Goal: Task Accomplishment & Management: Manage account settings

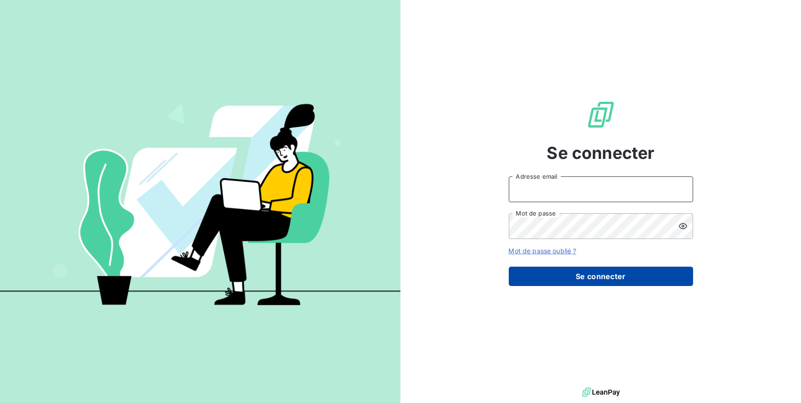
type input "[EMAIL_ADDRESS][DOMAIN_NAME]"
click at [532, 277] on button "Se connecter" at bounding box center [601, 276] width 184 height 19
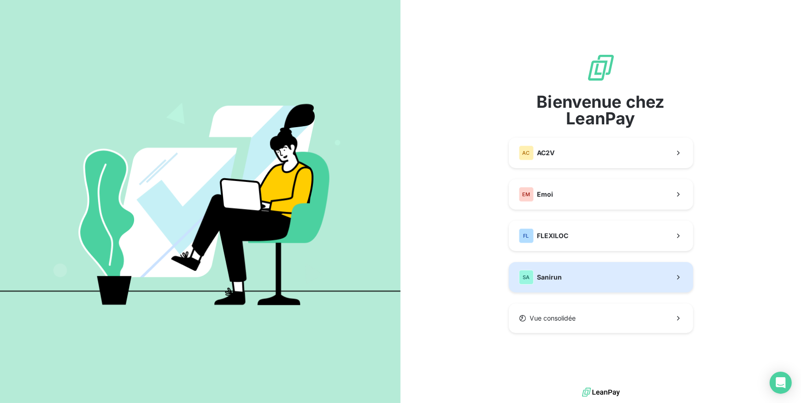
click at [533, 277] on div "SA" at bounding box center [526, 277] width 15 height 15
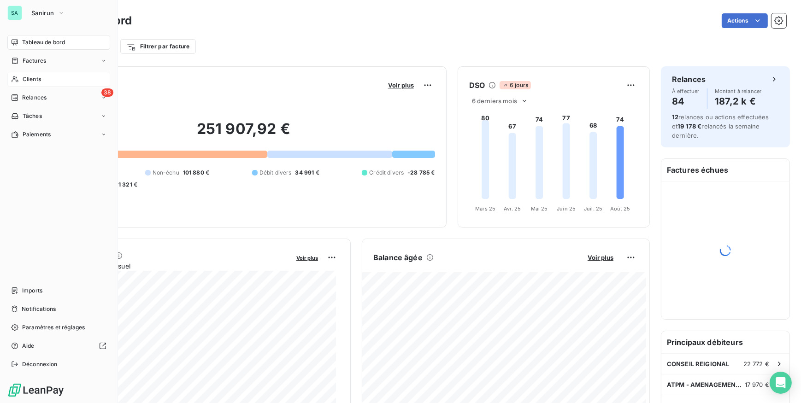
click at [19, 79] on div "Clients" at bounding box center [58, 79] width 103 height 15
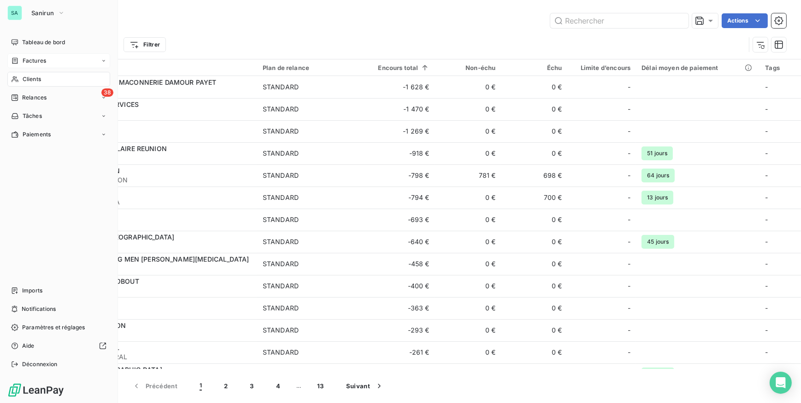
click at [32, 61] on span "Factures" at bounding box center [35, 61] width 24 height 8
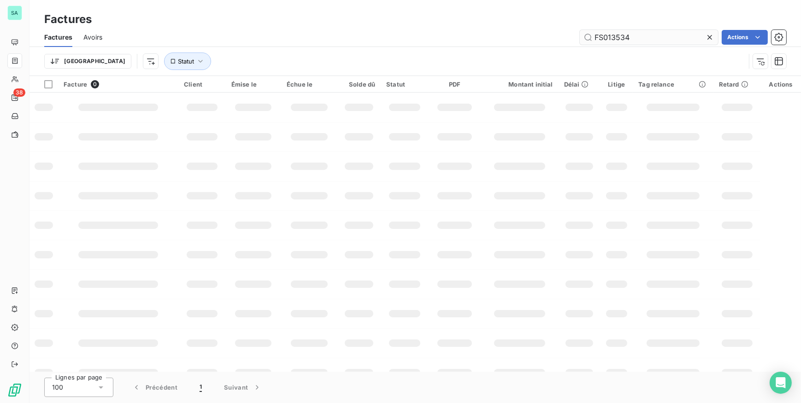
type input "FS013534"
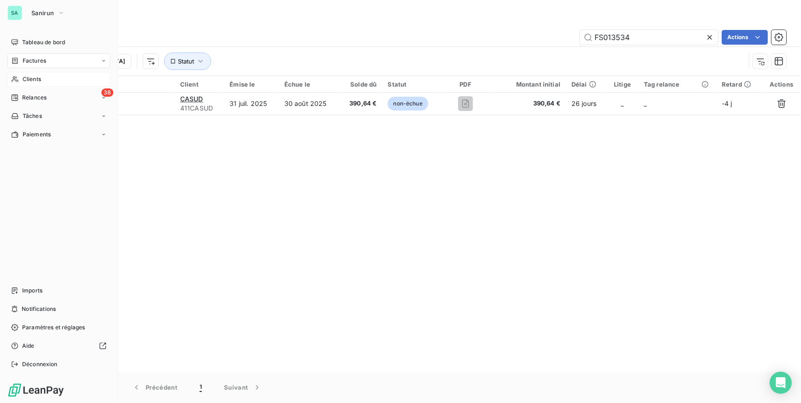
click at [25, 77] on span "Clients" at bounding box center [32, 79] width 18 height 8
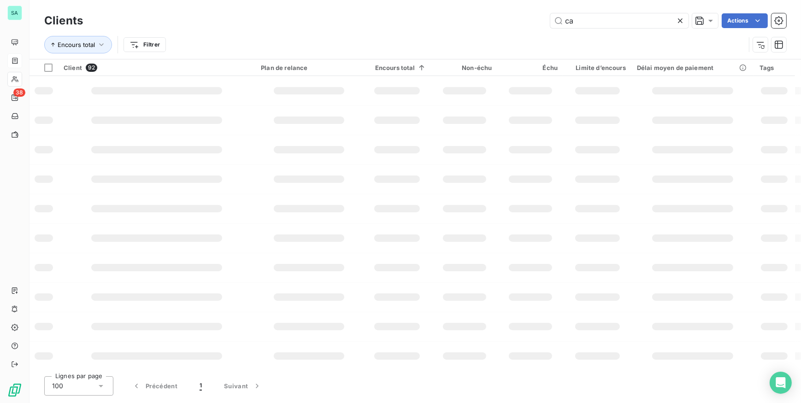
type input "c"
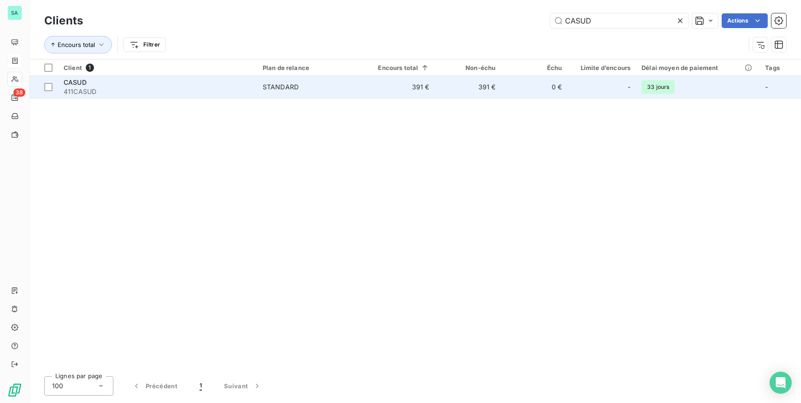
type input "CASUD"
click at [142, 94] on span "411CASUD" at bounding box center [158, 91] width 188 height 9
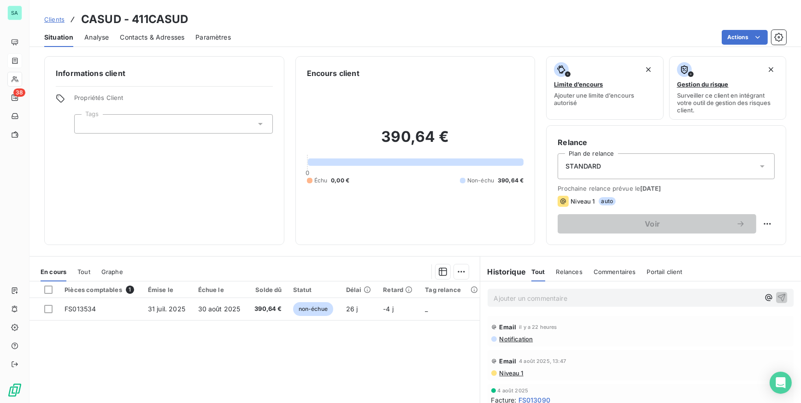
click at [166, 41] on span "Contacts & Adresses" at bounding box center [152, 37] width 65 height 9
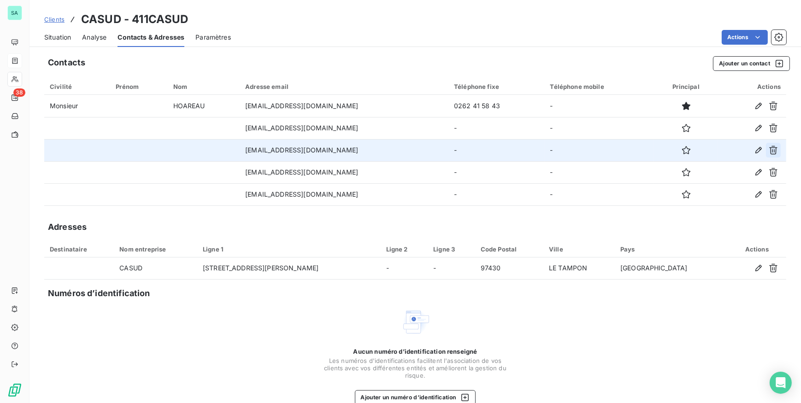
click at [769, 151] on icon "button" at bounding box center [773, 150] width 9 height 9
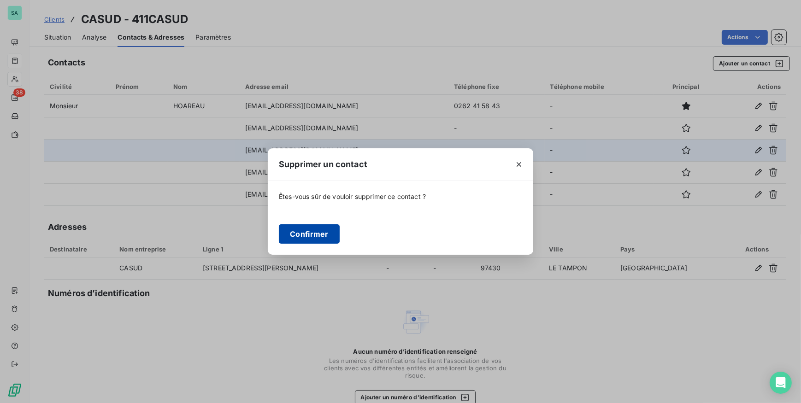
click at [337, 237] on button "Confirmer" at bounding box center [309, 234] width 61 height 19
